Goal: Navigation & Orientation: Understand site structure

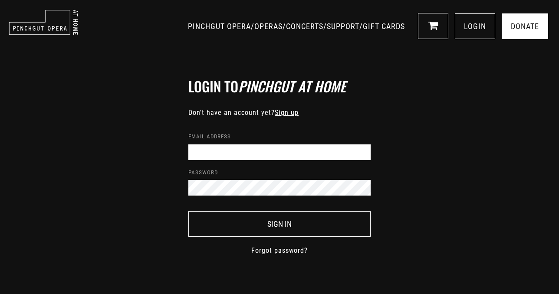
click at [286, 113] on link "Sign up" at bounding box center [287, 112] width 24 height 8
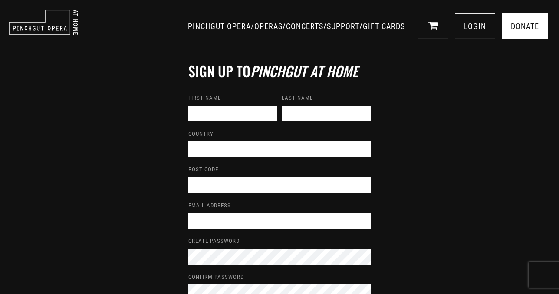
scroll to position [16, 0]
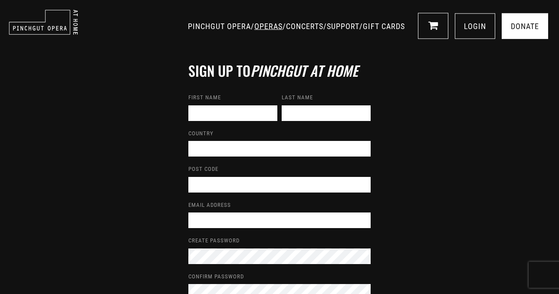
click at [254, 26] on link "OPERAS" at bounding box center [268, 26] width 28 height 9
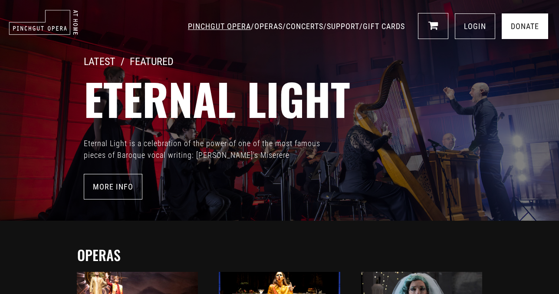
click at [188, 24] on link "PINCHGUT OPERA" at bounding box center [219, 26] width 63 height 9
click at [36, 26] on img at bounding box center [43, 23] width 69 height 26
